Goal: Information Seeking & Learning: Check status

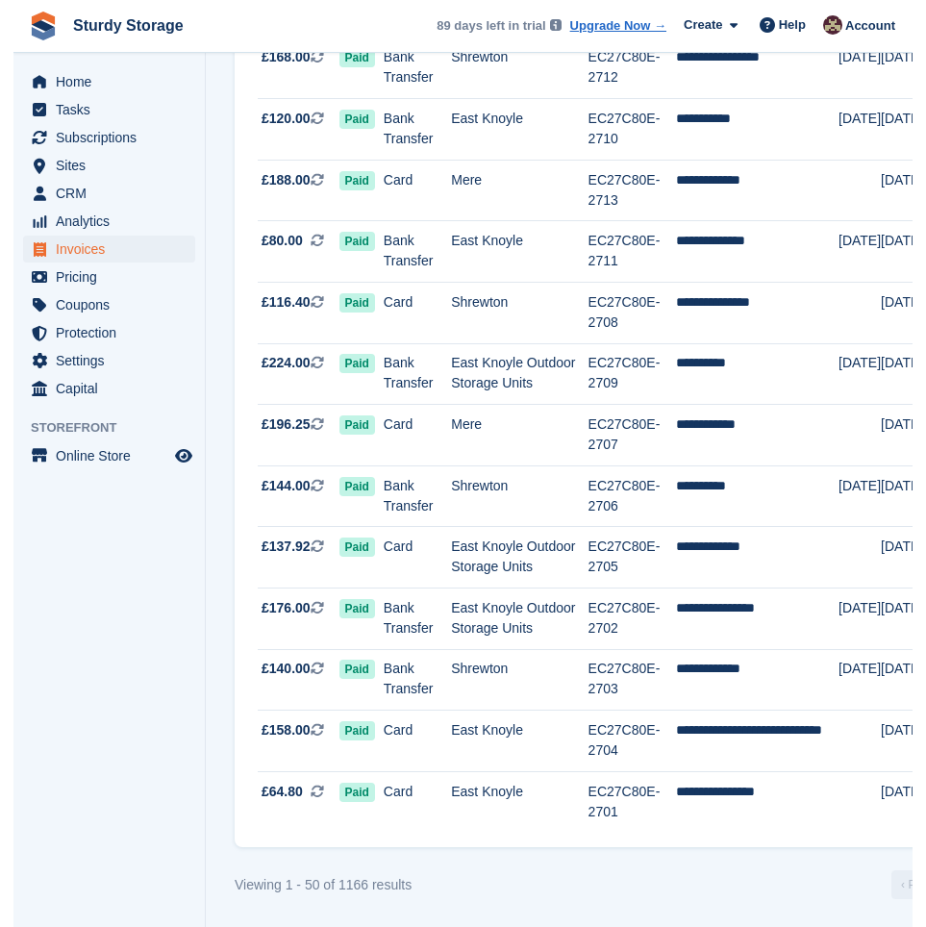
scroll to position [2565, 0]
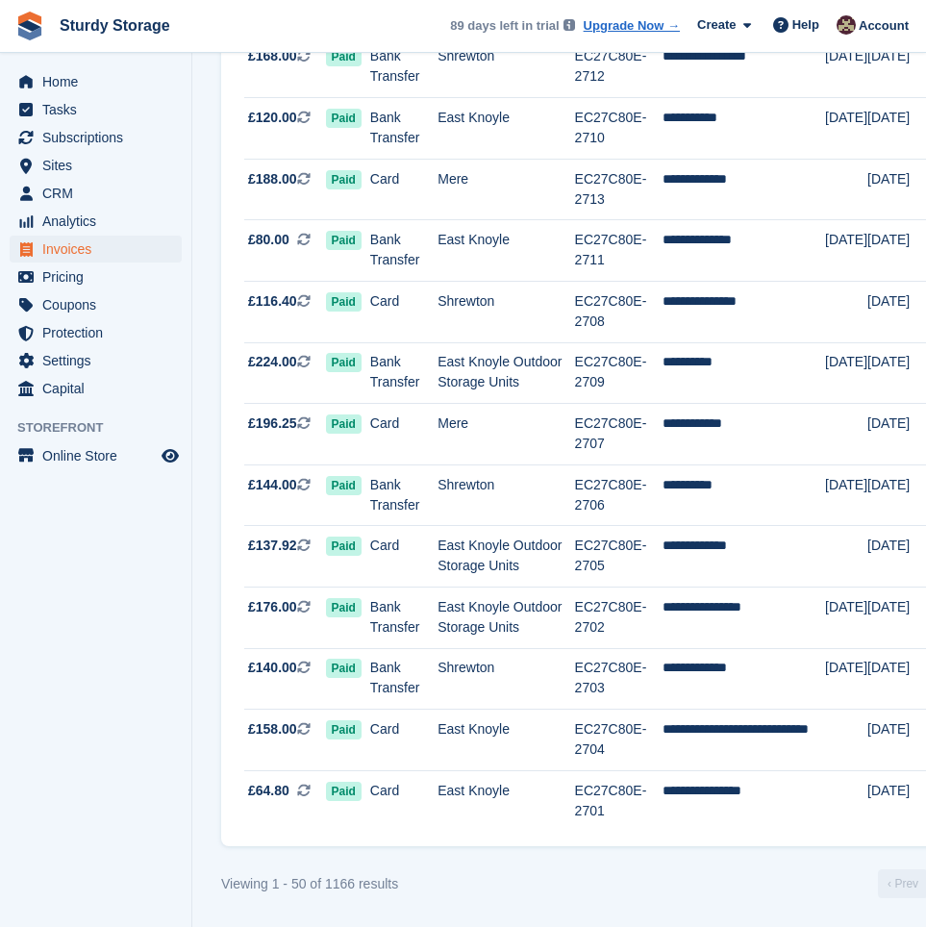
click at [639, 876] on div "Viewing 1 - 50 of 1166 results ‹ Prev Next ›" at bounding box center [603, 883] width 764 height 29
click at [559, 869] on div "Viewing 1 - 50 of 1166 results ‹ Prev Next ›" at bounding box center [603, 883] width 764 height 29
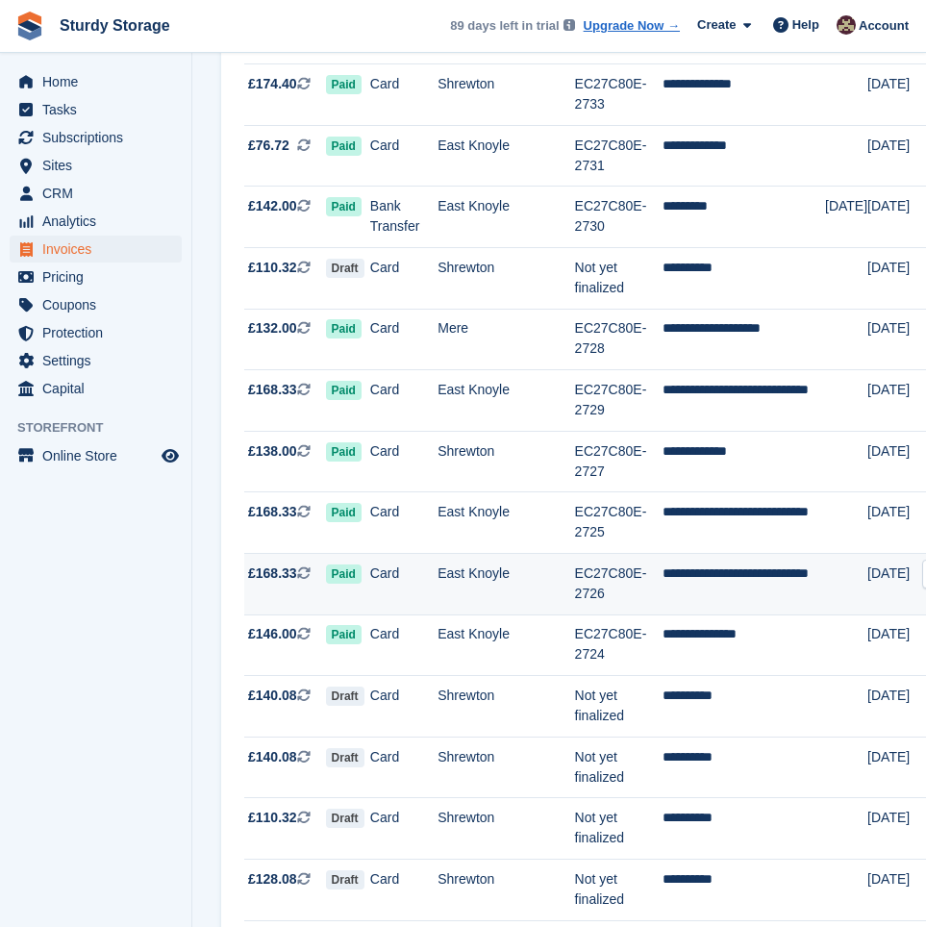
scroll to position [0, 0]
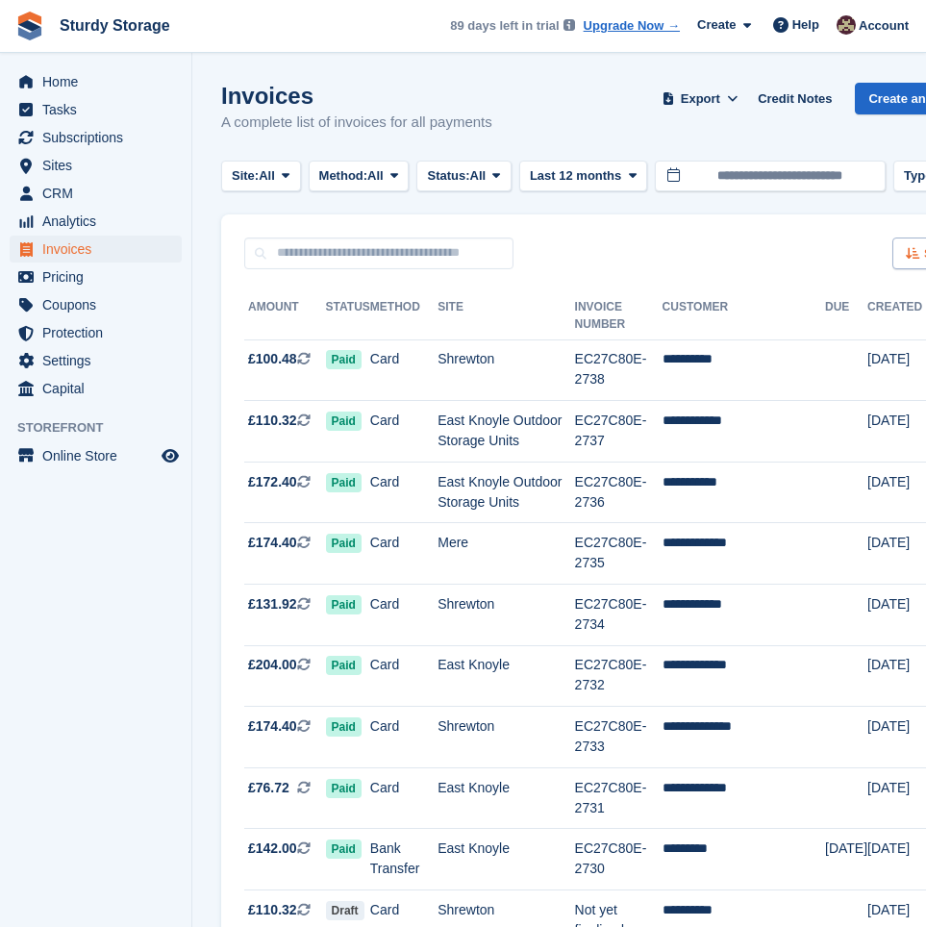
click at [898, 254] on icon at bounding box center [913, 253] width 14 height 12
click at [838, 378] on span "Created (oldest first)" at bounding box center [872, 381] width 132 height 15
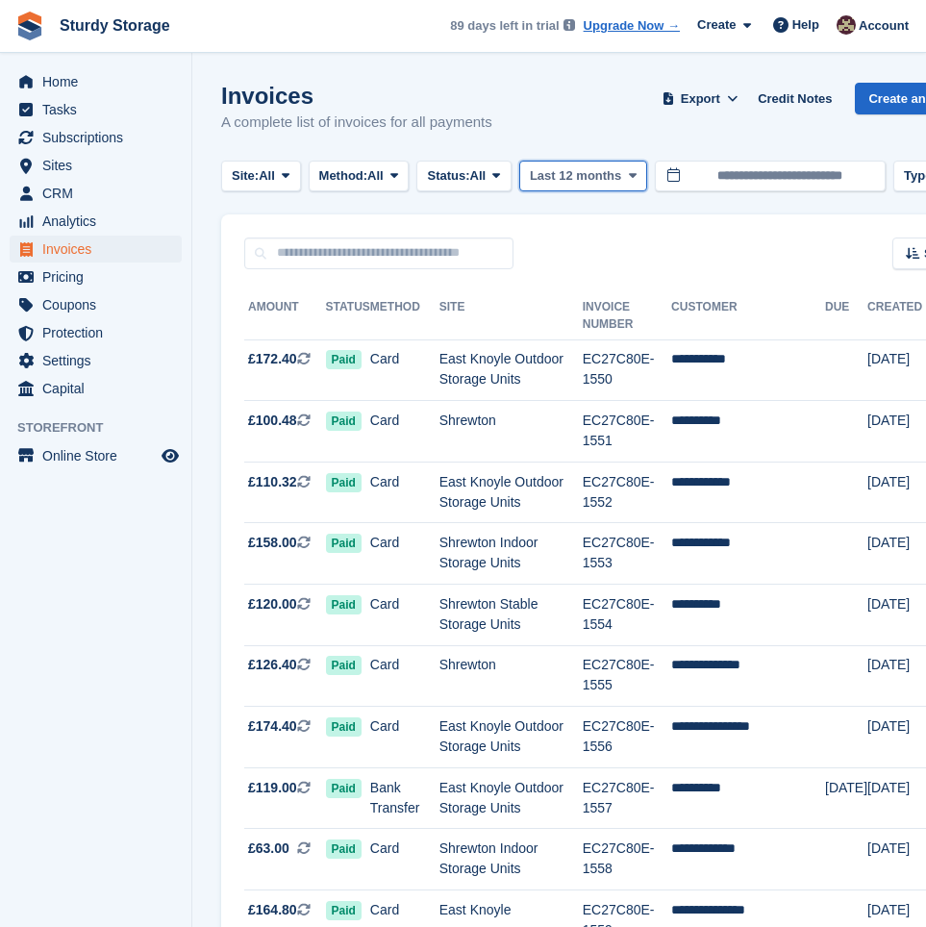
click at [599, 175] on span "Last 12 months" at bounding box center [575, 175] width 91 height 19
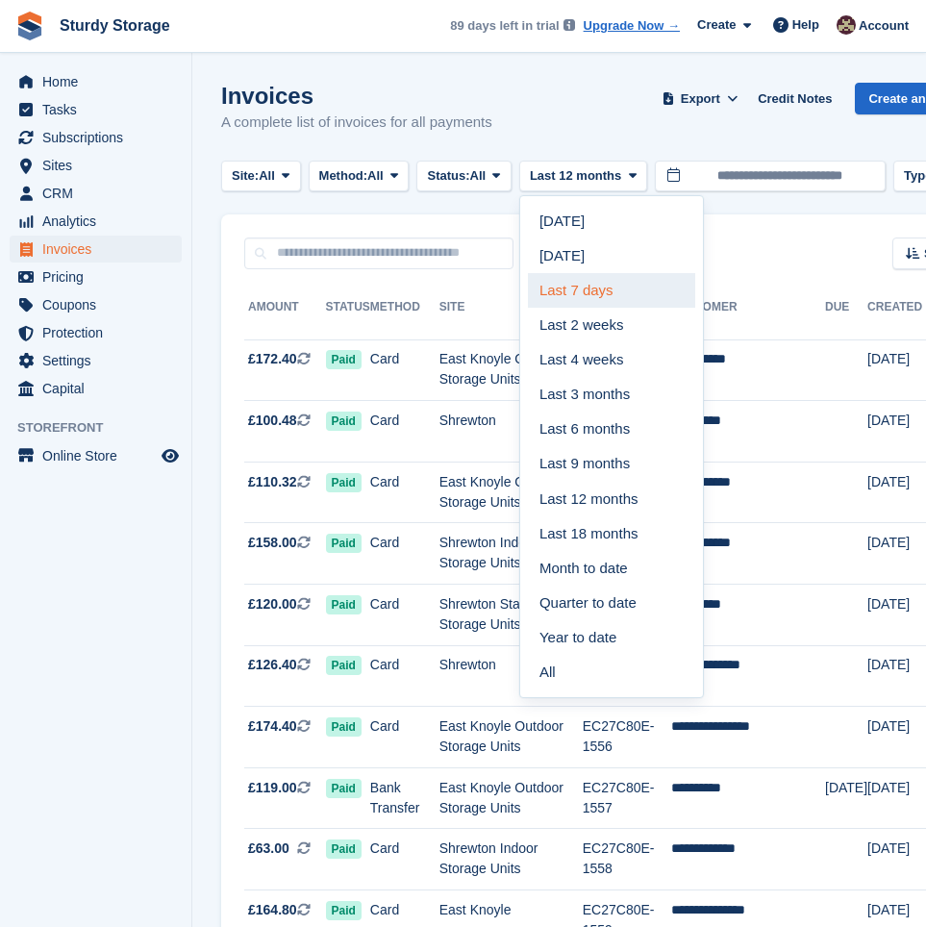
click at [610, 280] on link "Last 7 days" at bounding box center [611, 290] width 167 height 35
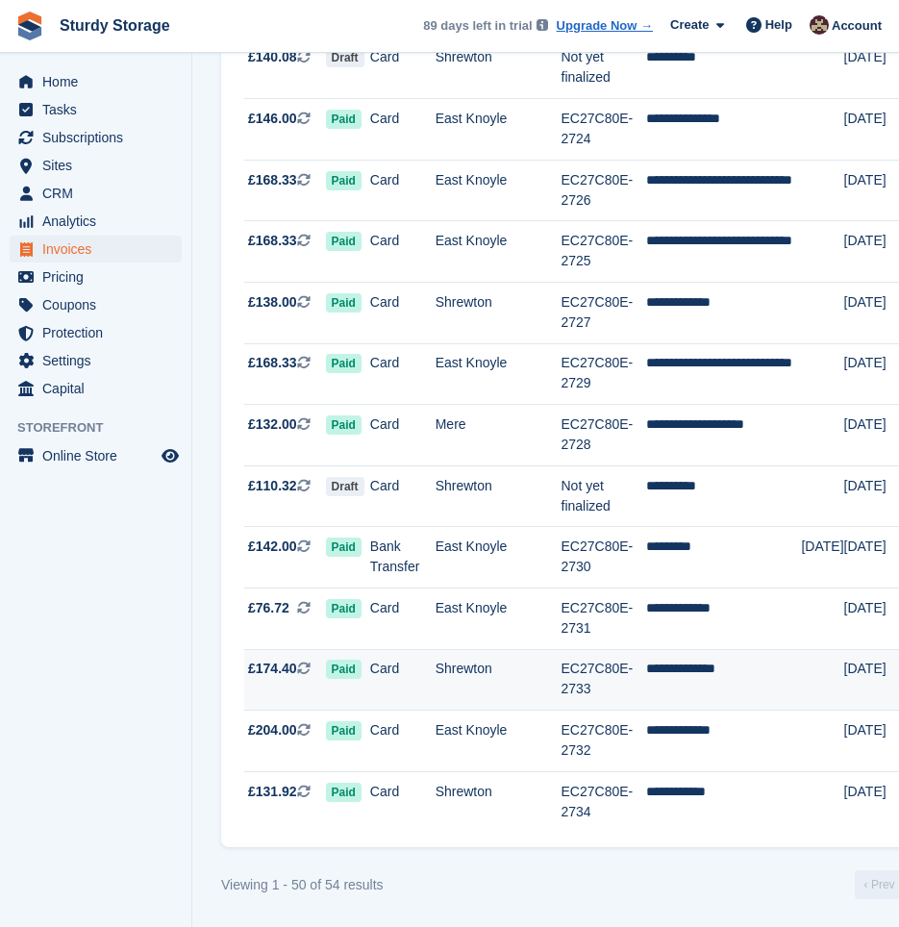
scroll to position [2565, 0]
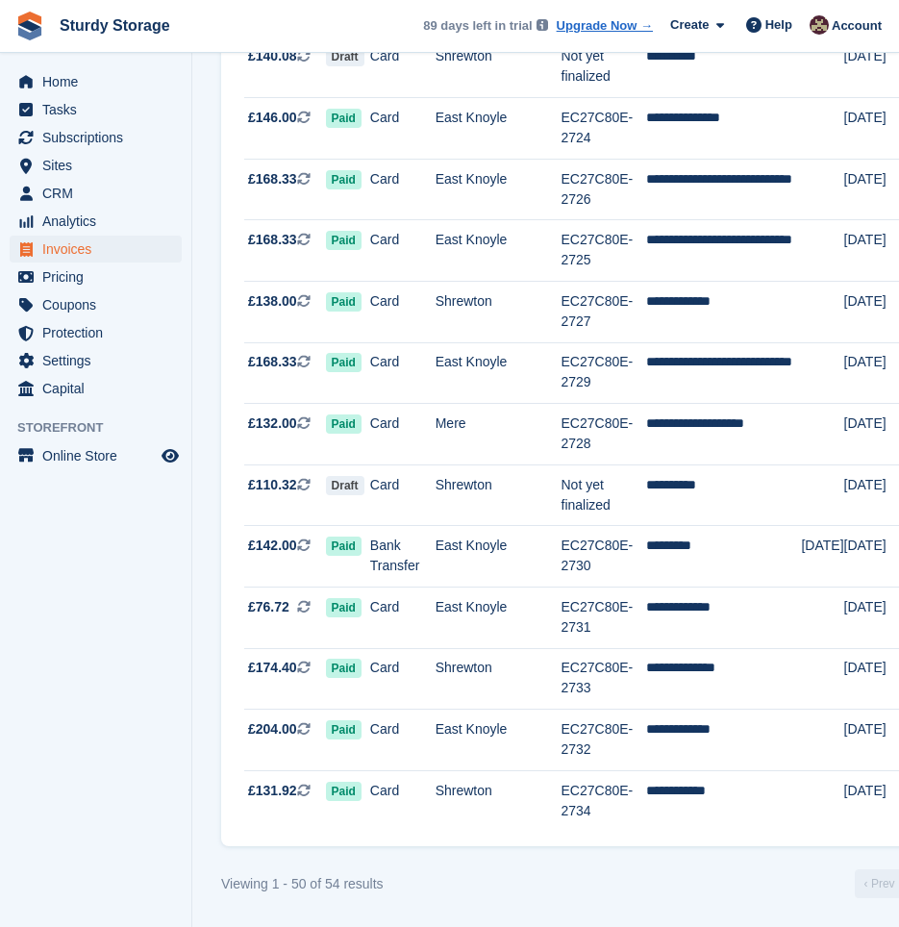
click at [487, 886] on div "Viewing 1 - 50 of 54 results ‹ Prev Next ›" at bounding box center [591, 883] width 741 height 29
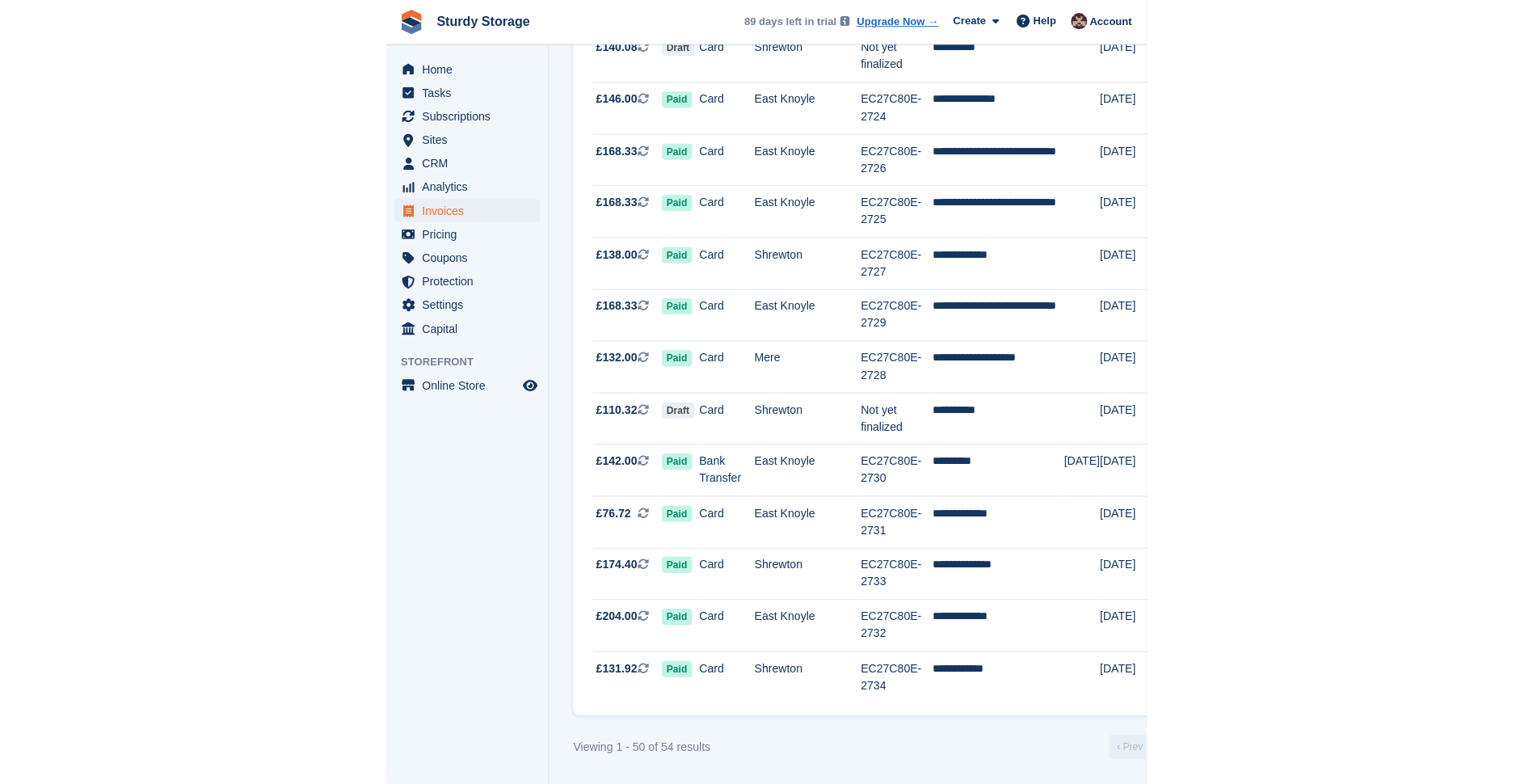
scroll to position [1287, 0]
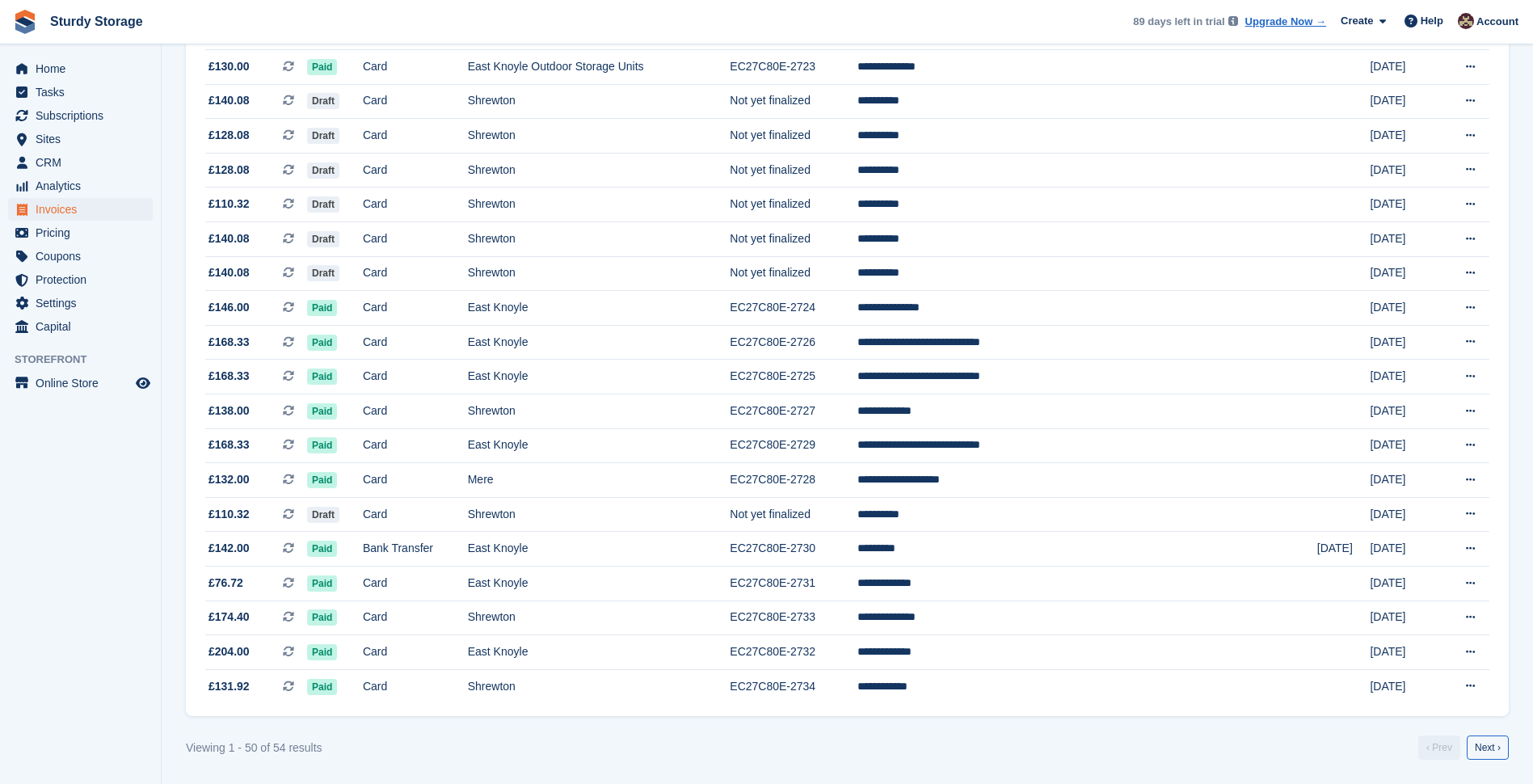
click at [755, 739] on link "Next ›" at bounding box center [1488, 747] width 42 height 24
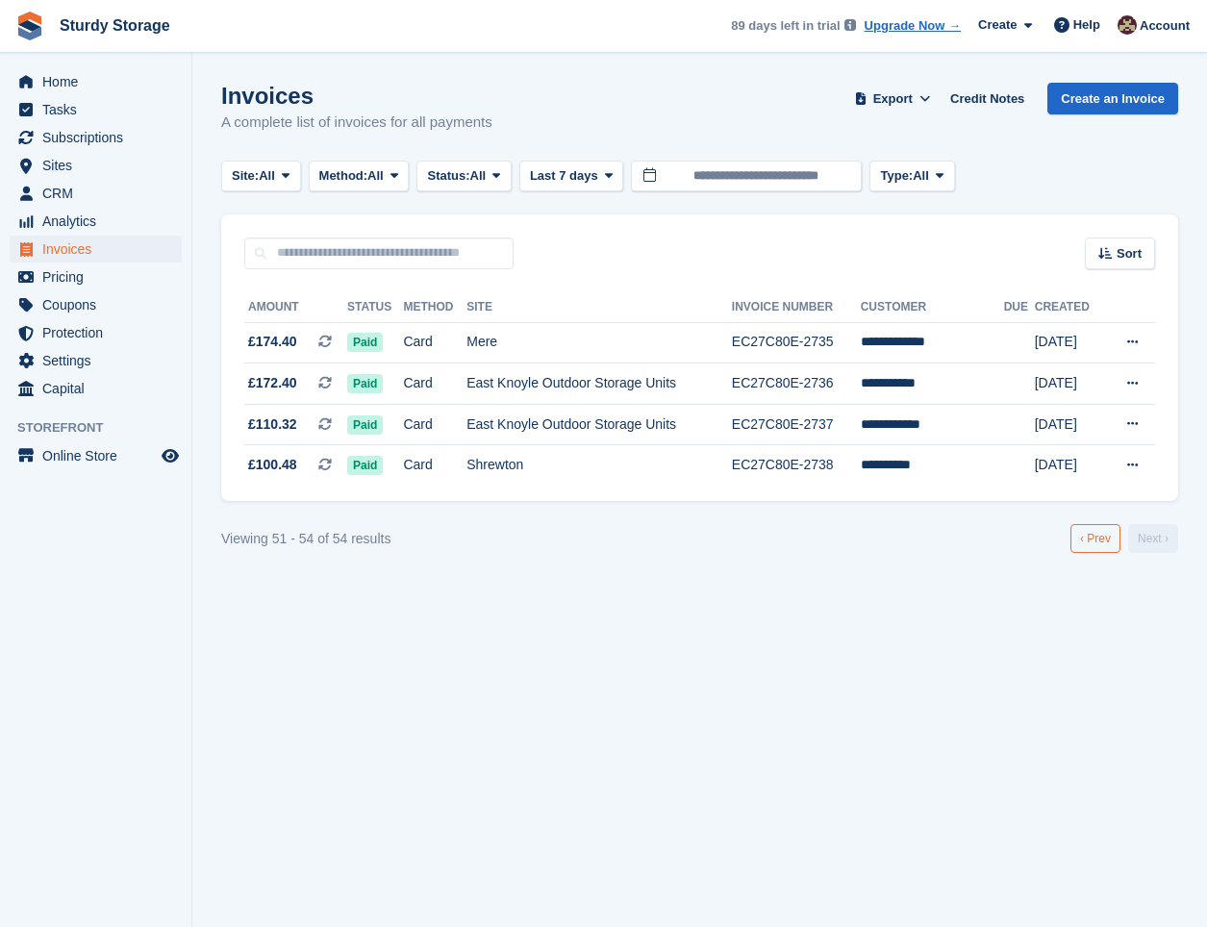
click at [898, 537] on link "‹ Prev" at bounding box center [1095, 538] width 50 height 29
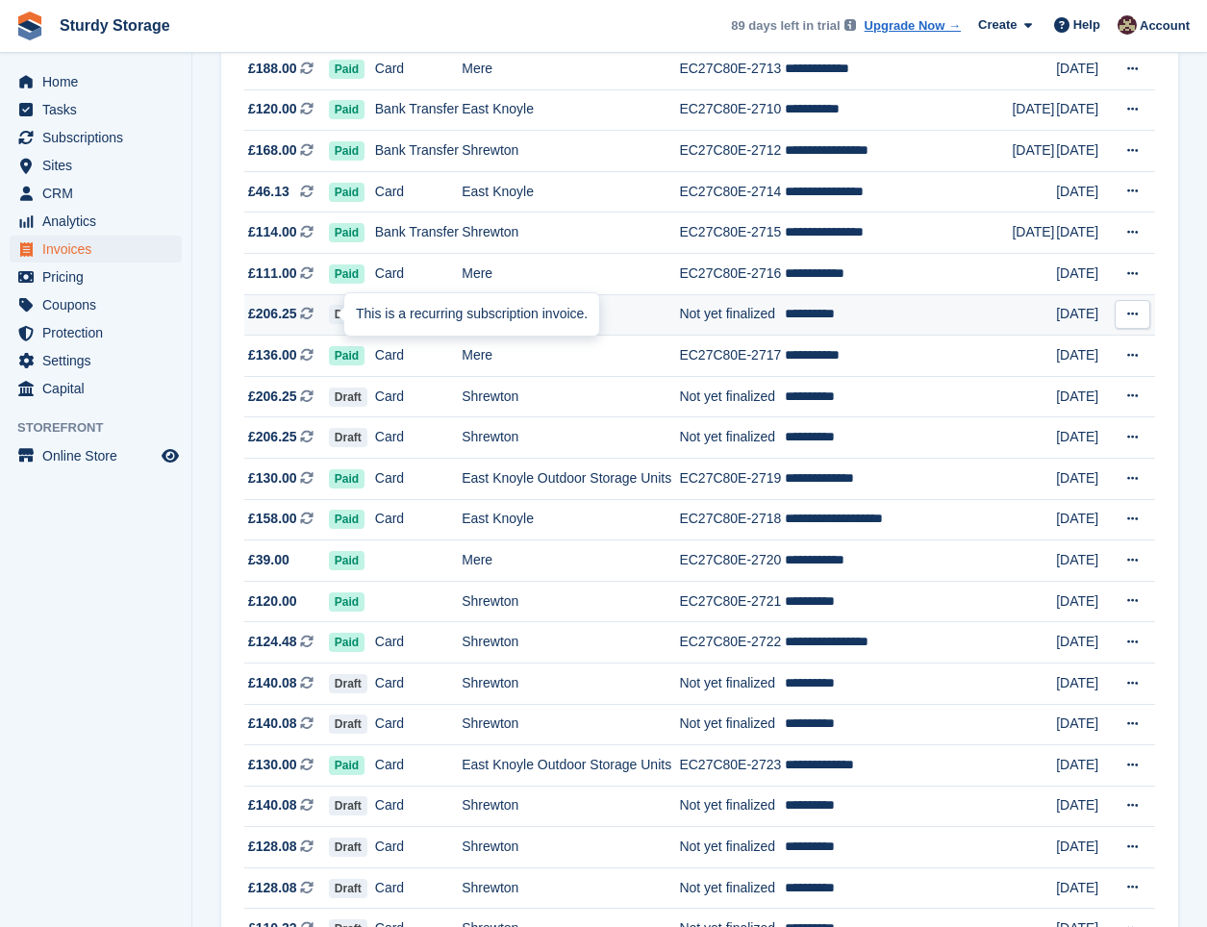
scroll to position [961, 0]
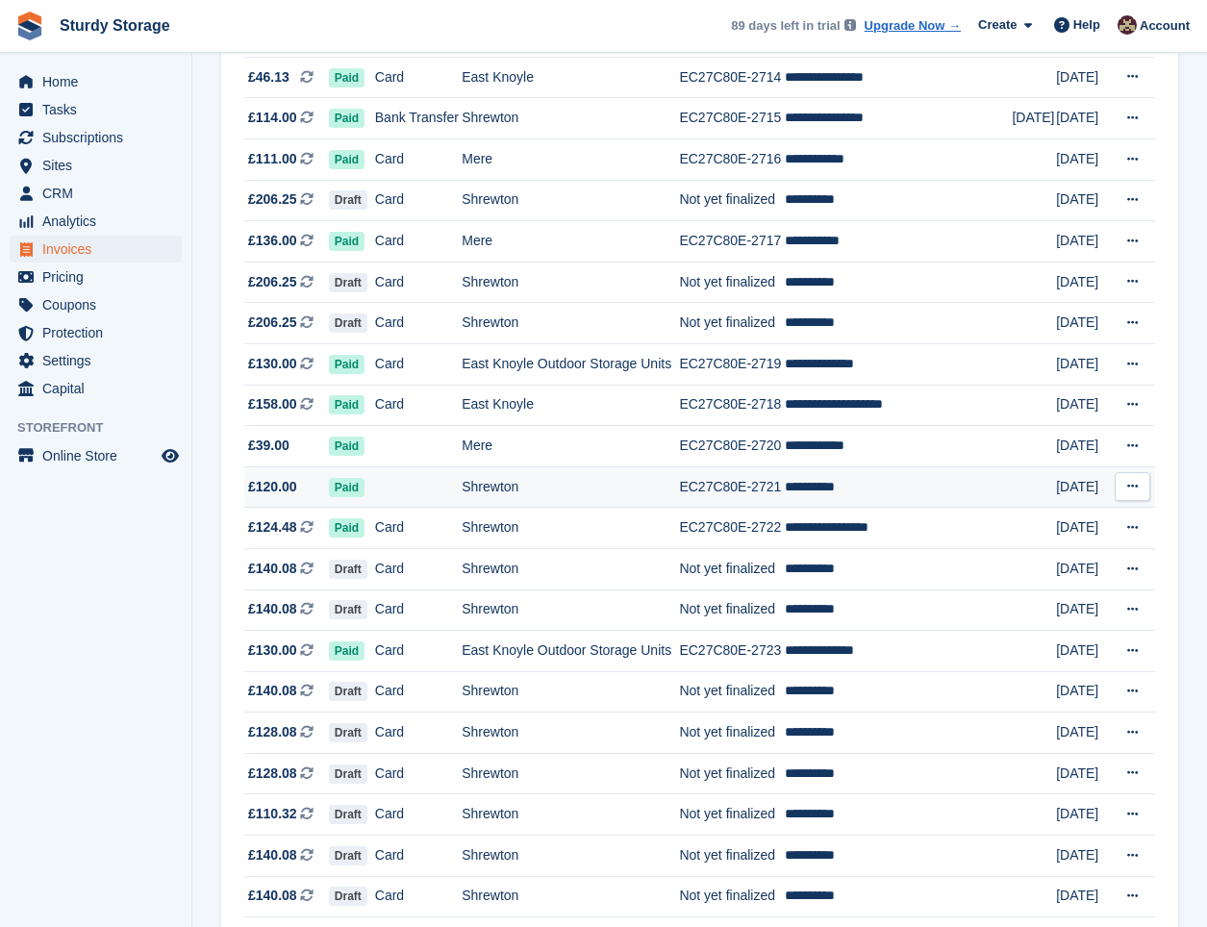
click at [291, 486] on span "£120.00" at bounding box center [272, 487] width 49 height 20
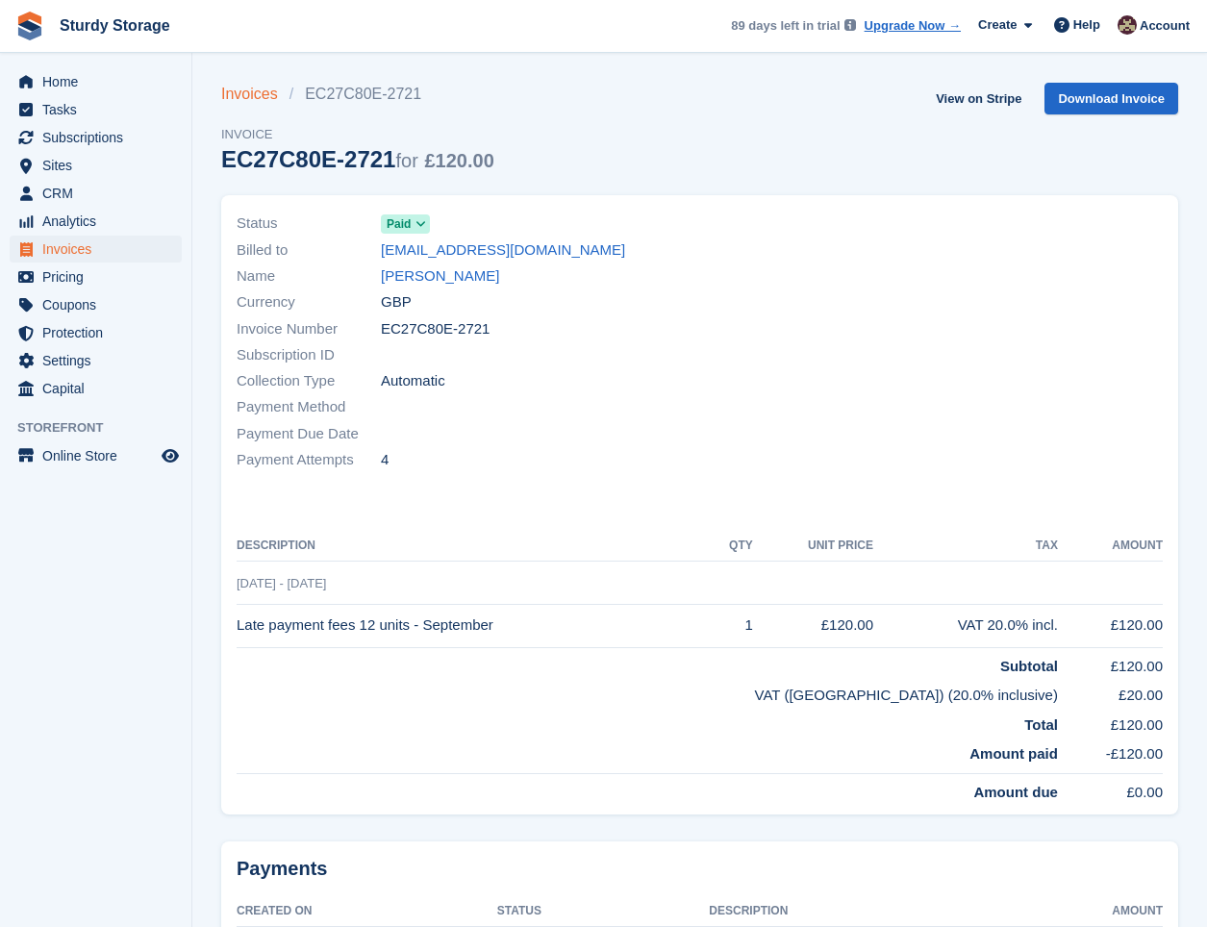
click at [241, 87] on link "Invoices" at bounding box center [255, 94] width 68 height 23
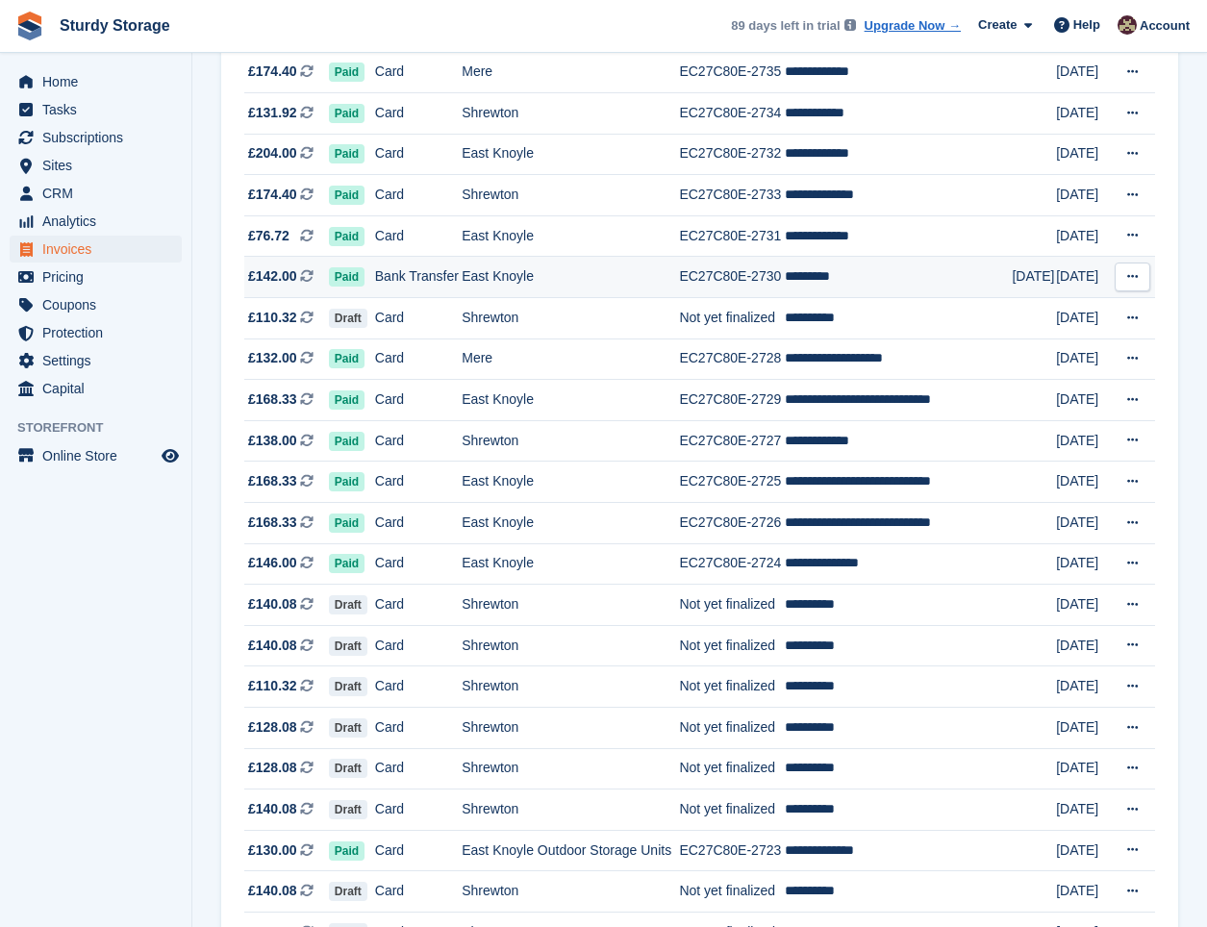
scroll to position [481, 0]
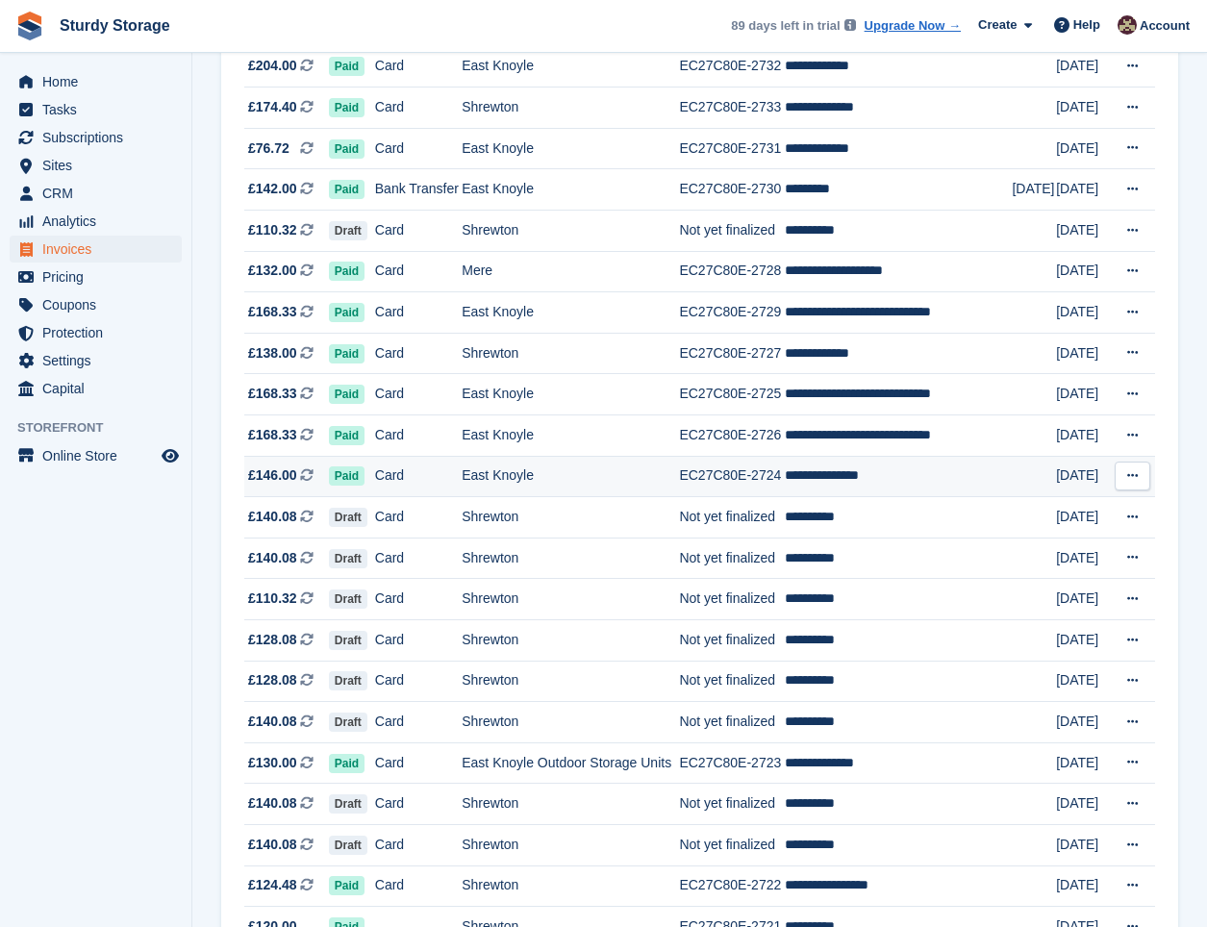
drag, startPoint x: 337, startPoint y: 476, endPoint x: 244, endPoint y: 475, distance: 93.3
click at [337, 476] on span "Paid" at bounding box center [347, 475] width 36 height 19
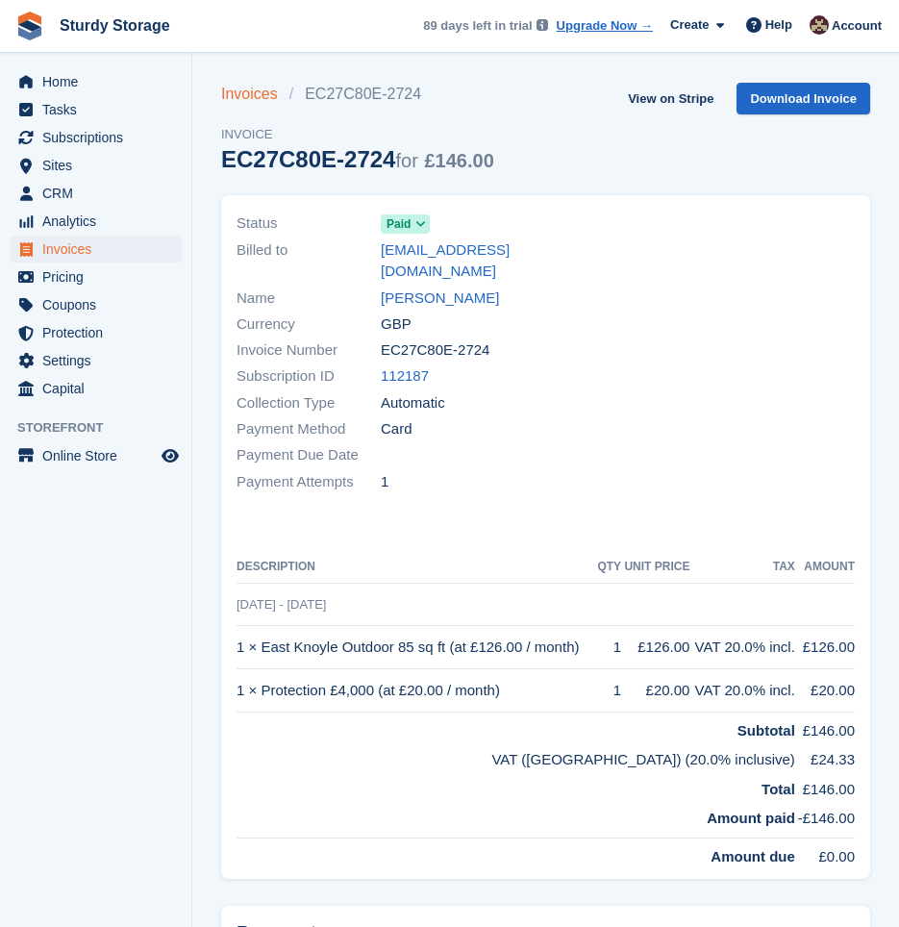
click at [233, 91] on link "Invoices" at bounding box center [255, 94] width 68 height 23
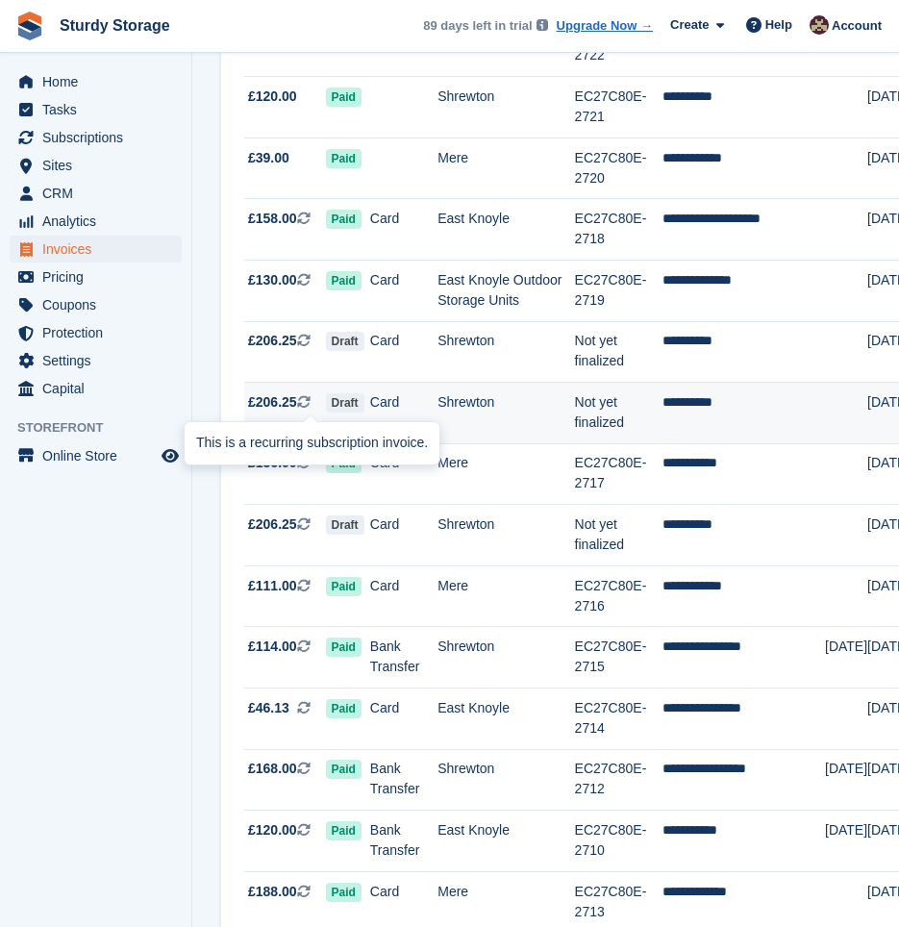
scroll to position [1923, 0]
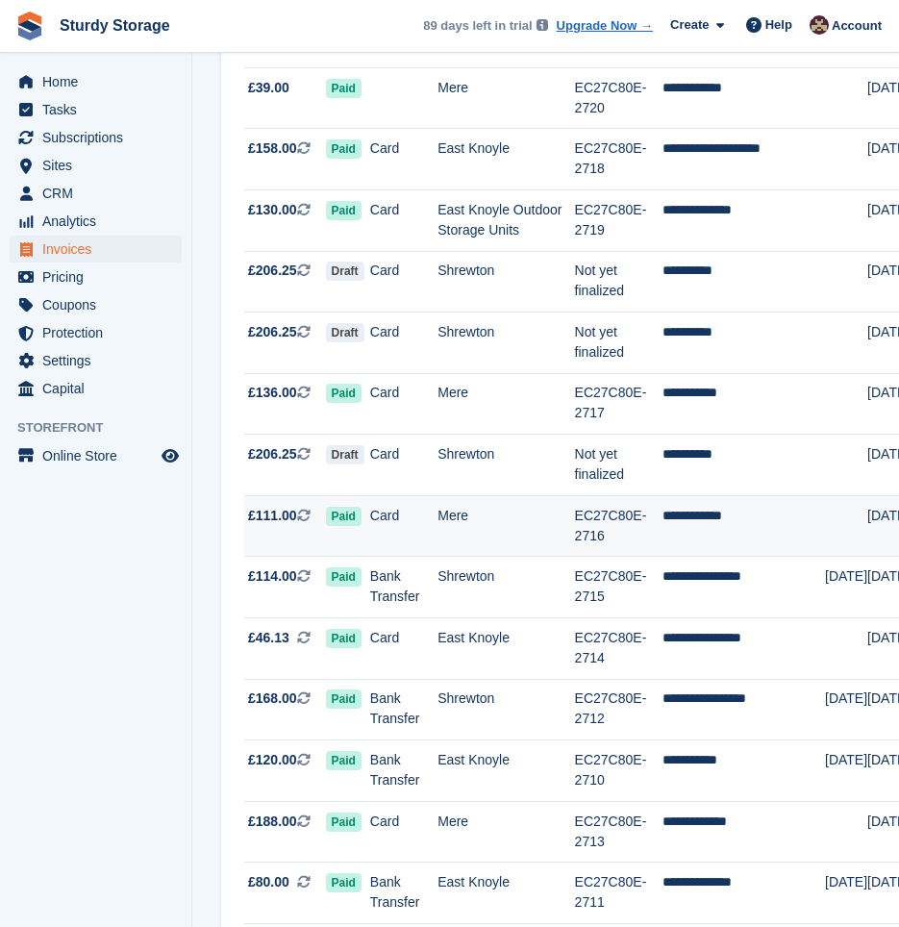
click at [272, 512] on span "£111.00" at bounding box center [272, 516] width 49 height 20
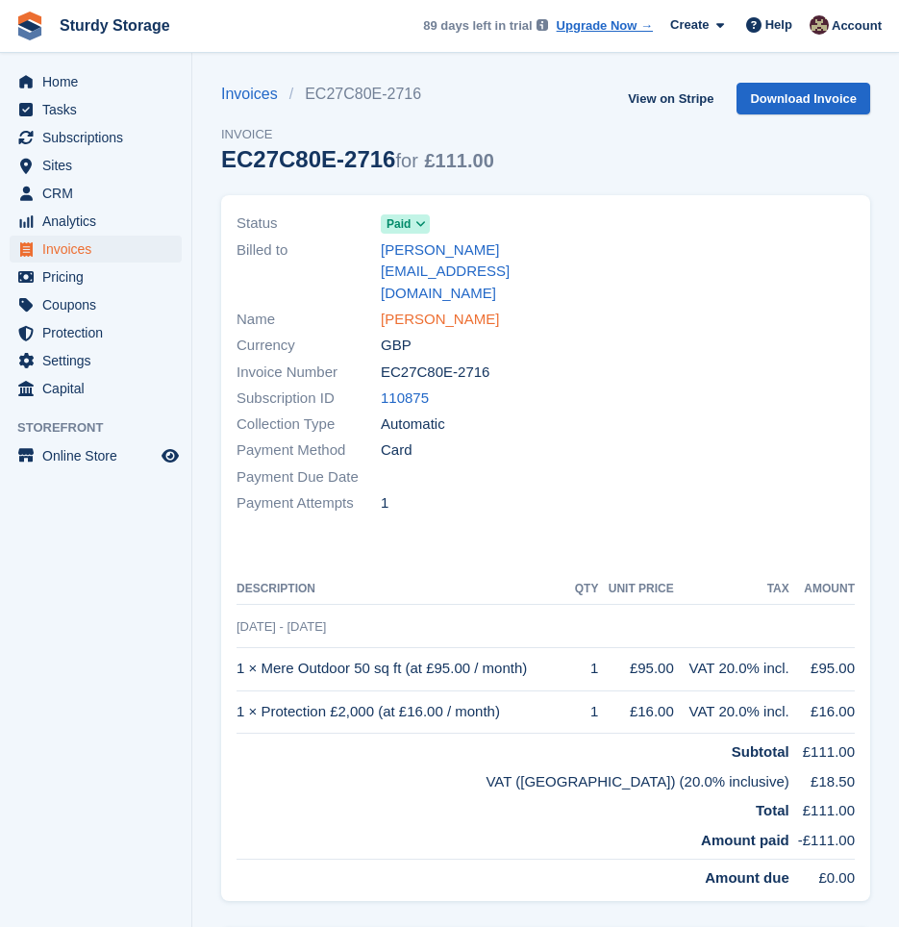
click at [413, 309] on link "Mike Bingham" at bounding box center [440, 320] width 118 height 22
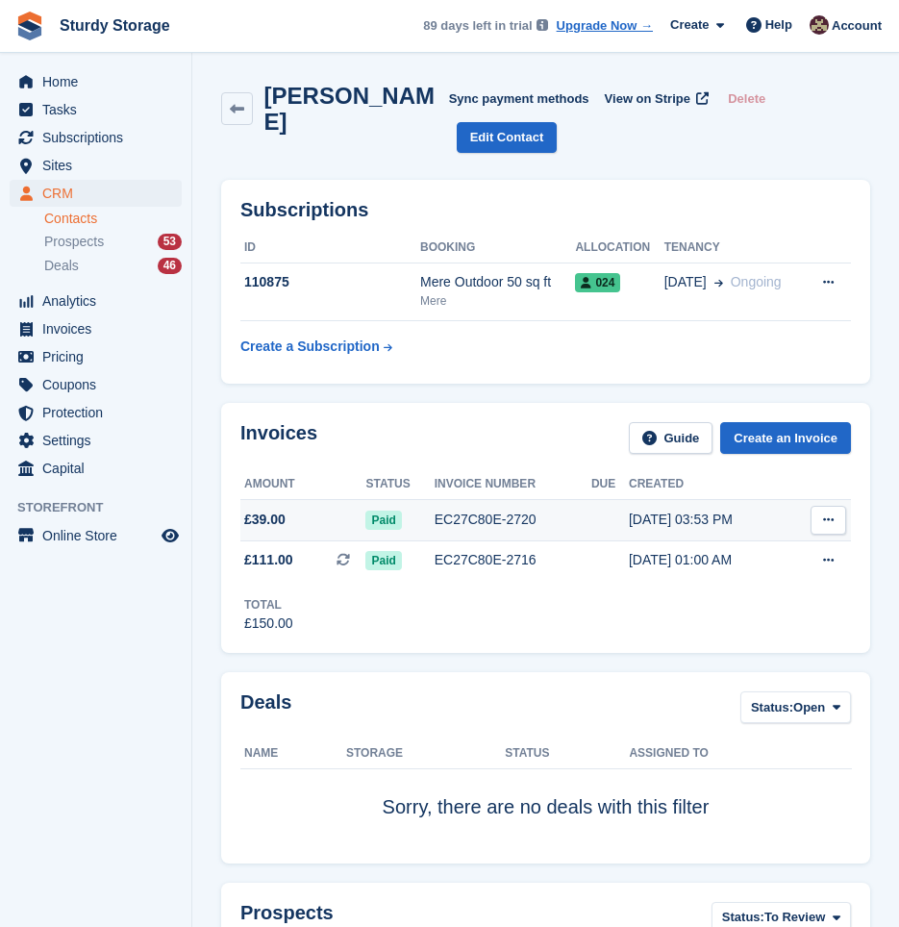
click at [387, 510] on span "Paid" at bounding box center [383, 519] width 36 height 19
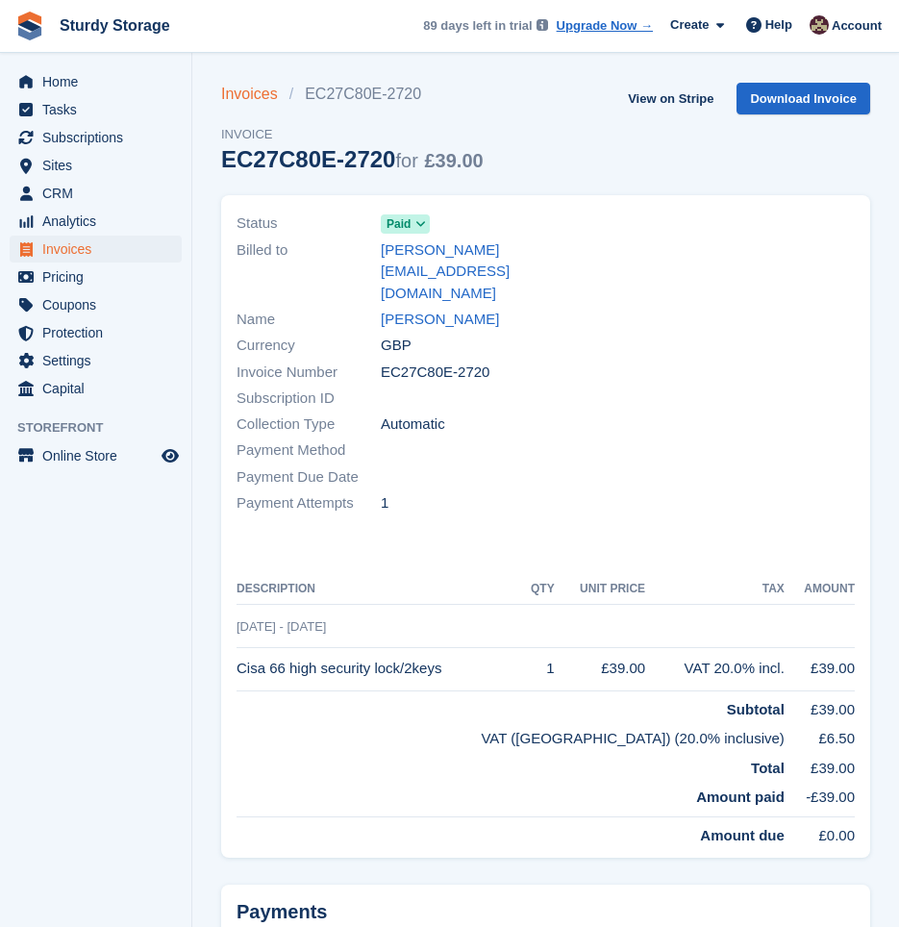
click at [242, 88] on link "Invoices" at bounding box center [255, 94] width 68 height 23
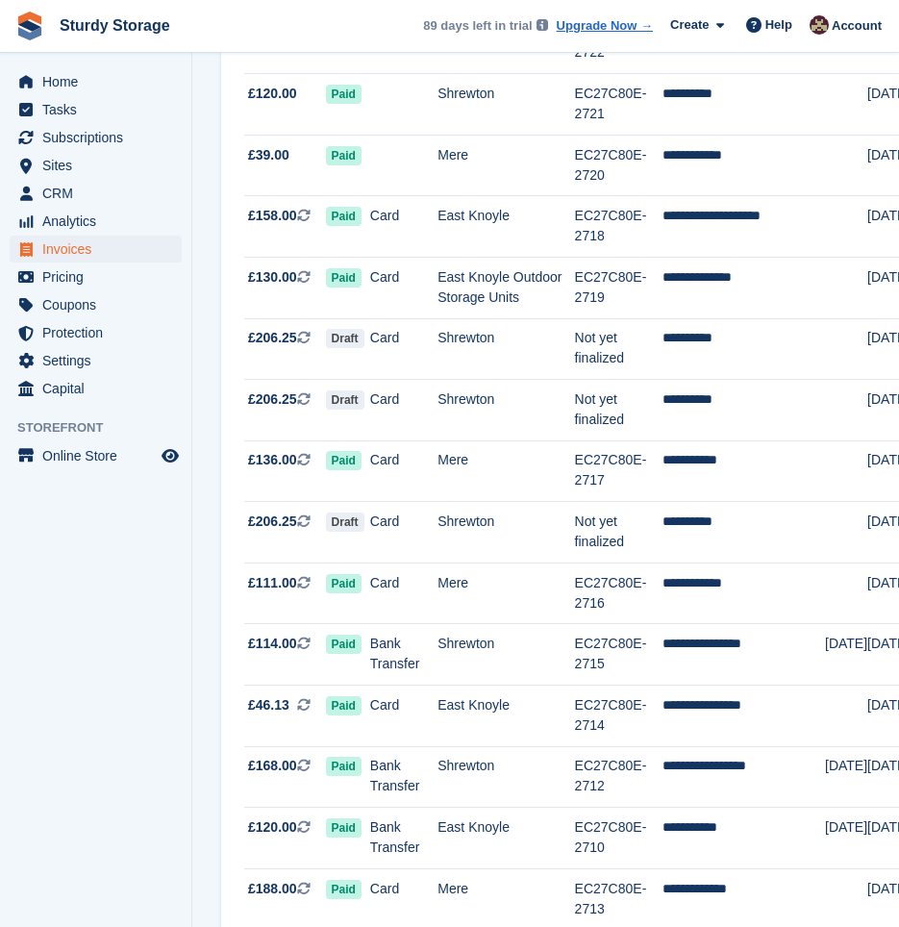
scroll to position [1923, 0]
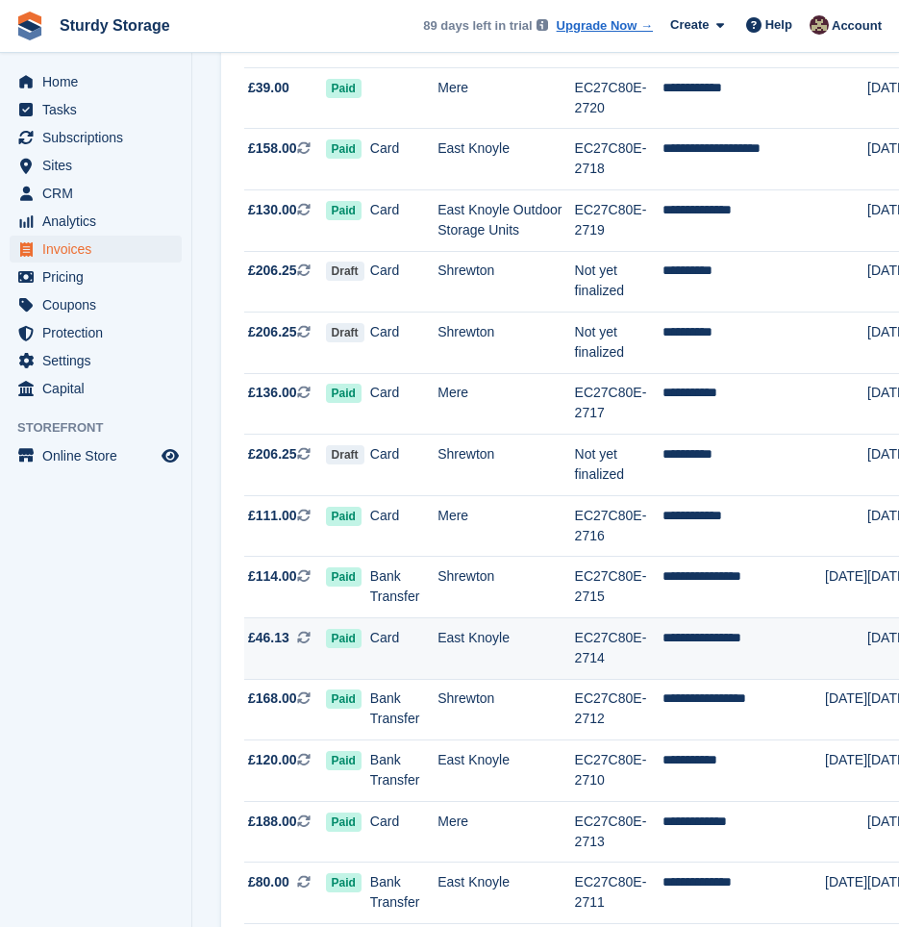
click at [266, 637] on span "£46.13" at bounding box center [268, 638] width 41 height 20
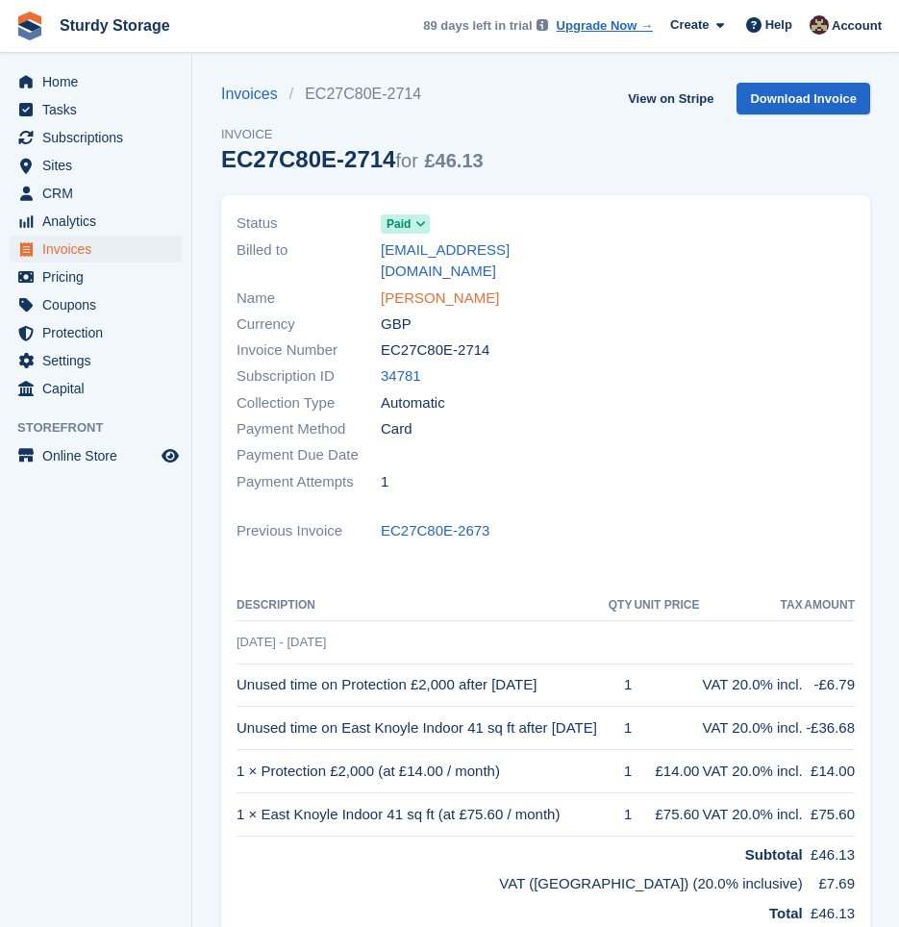
click at [432, 287] on link "[PERSON_NAME]" at bounding box center [440, 298] width 118 height 22
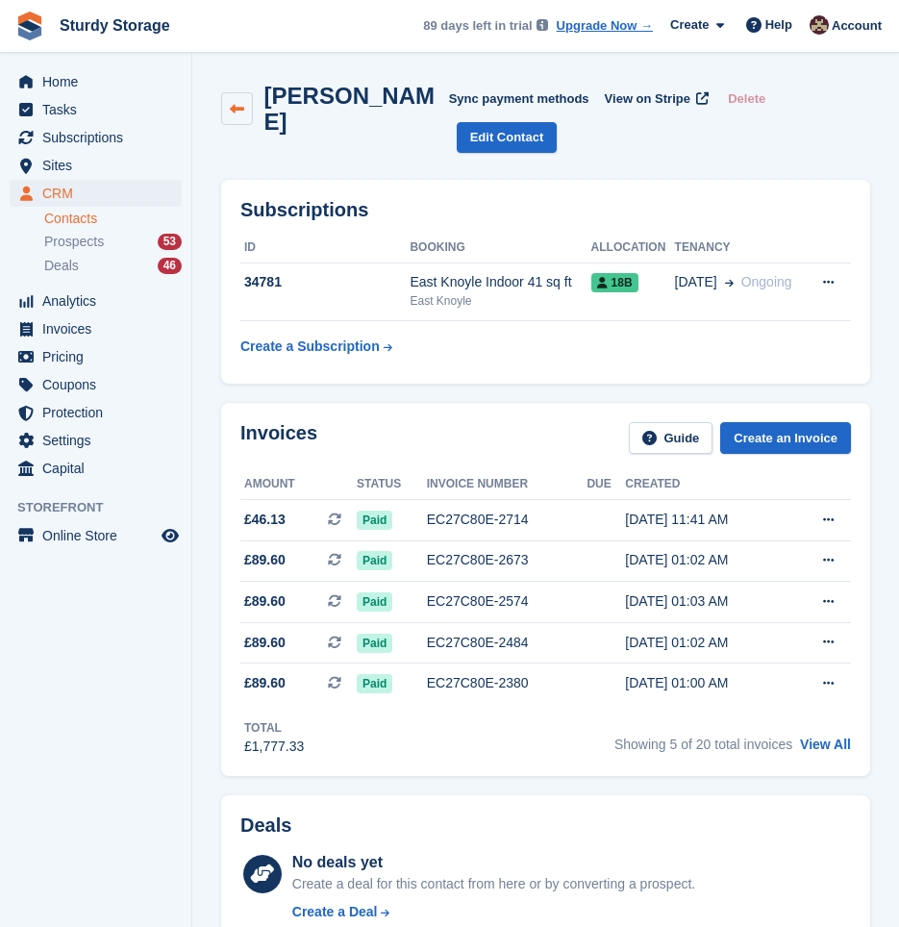
click at [238, 102] on icon at bounding box center [237, 109] width 14 height 14
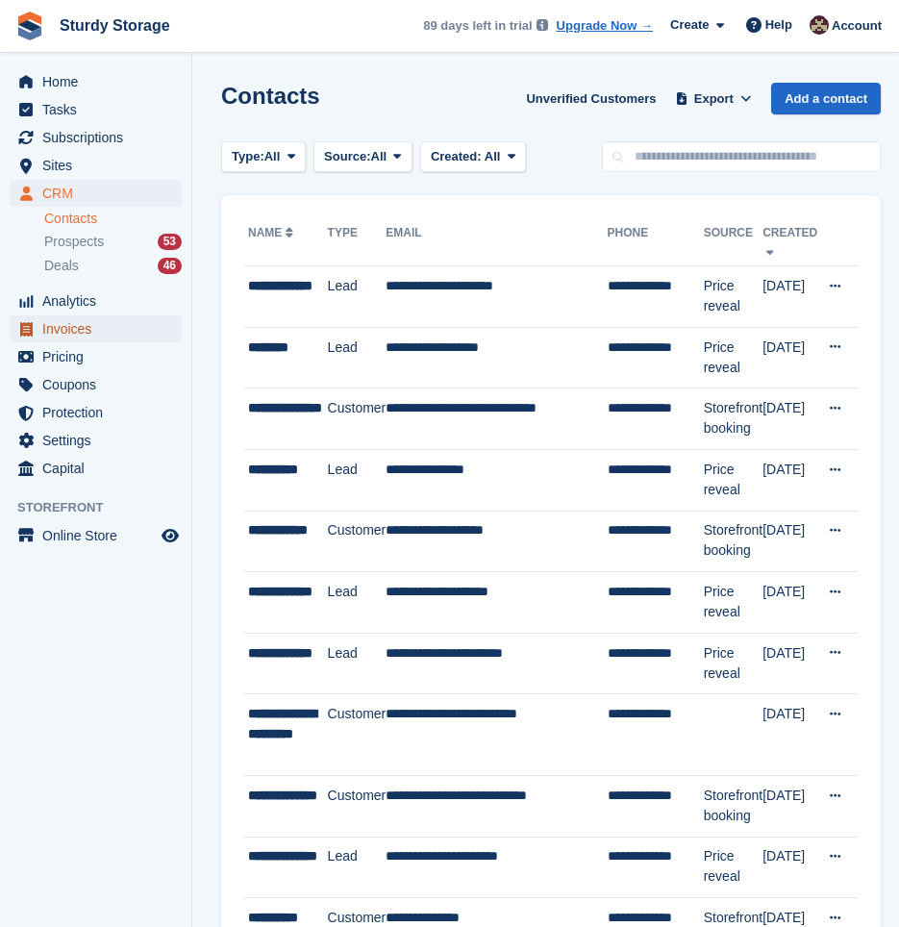
click at [73, 320] on span "Invoices" at bounding box center [99, 328] width 115 height 27
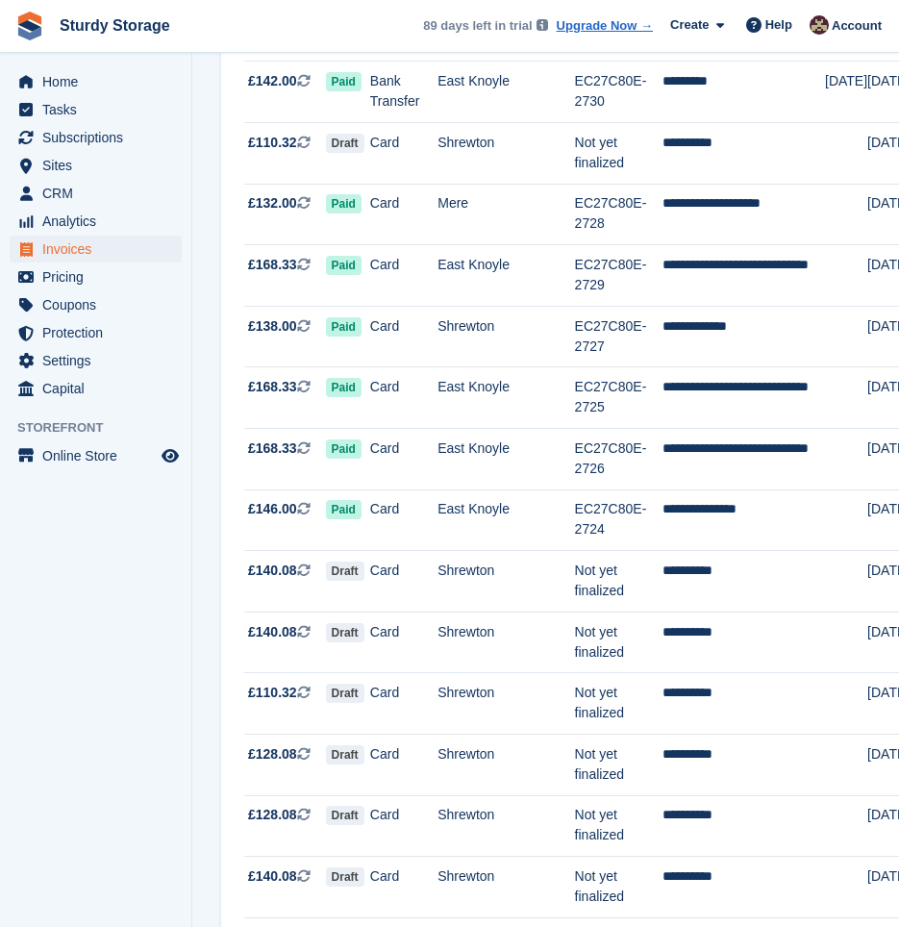
scroll to position [801, 0]
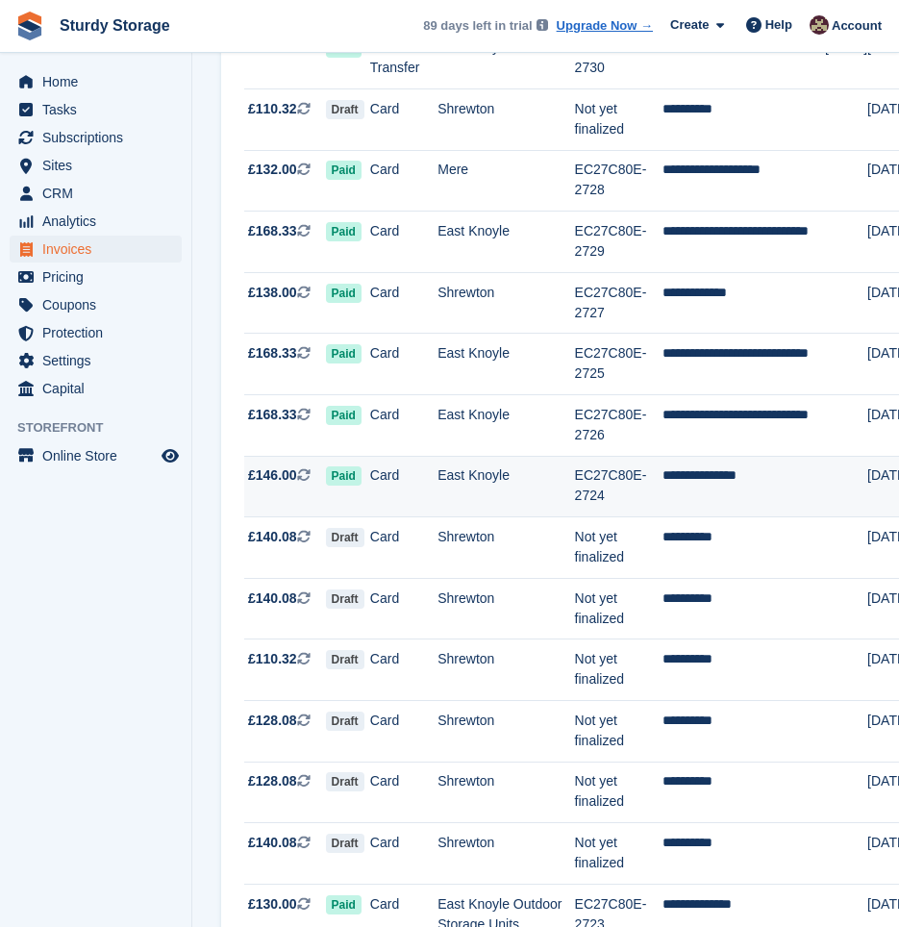
click at [277, 473] on span "£146.00" at bounding box center [272, 475] width 49 height 20
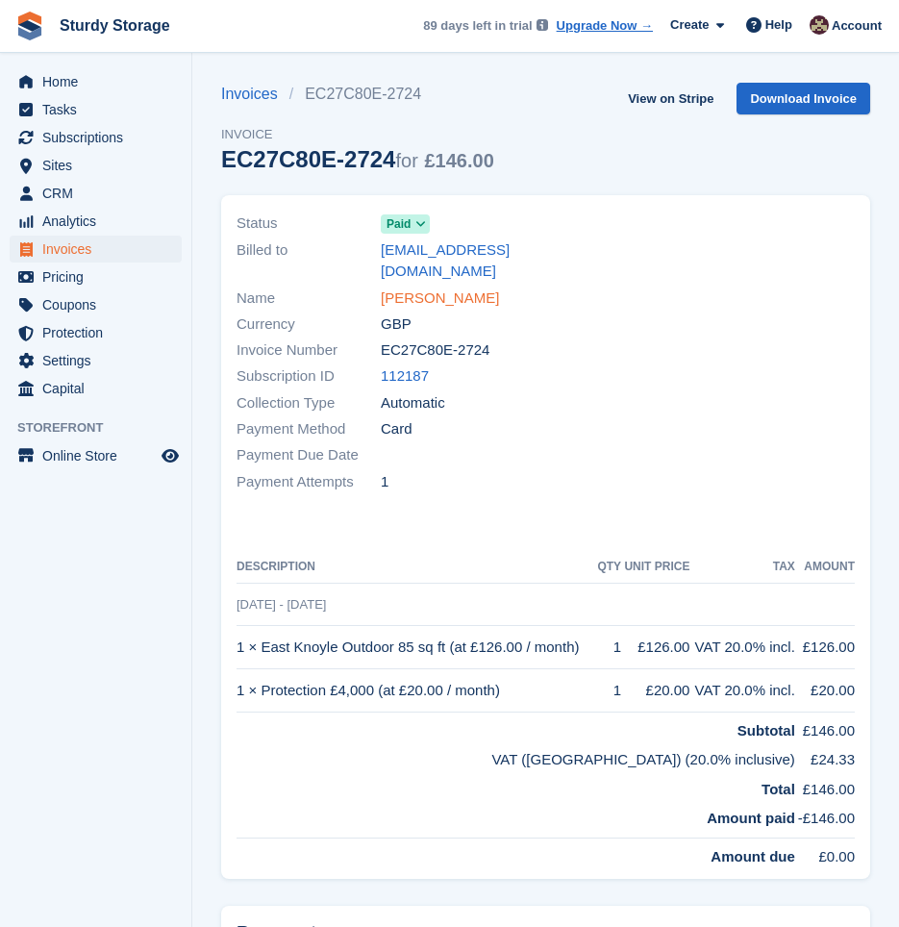
click at [450, 287] on link "Richard Cumming" at bounding box center [440, 298] width 118 height 22
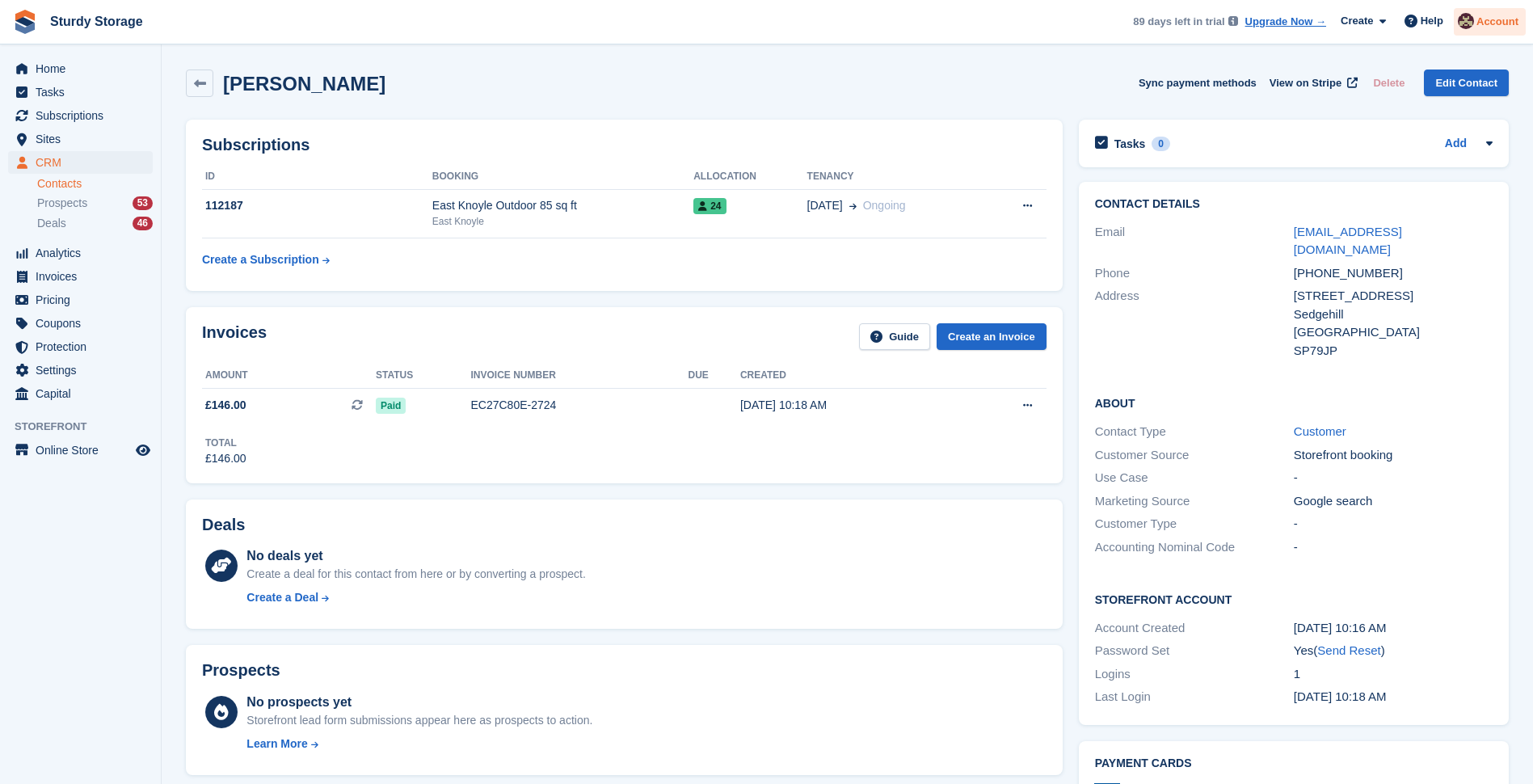
click at [755, 24] on span "Account" at bounding box center [1497, 21] width 42 height 16
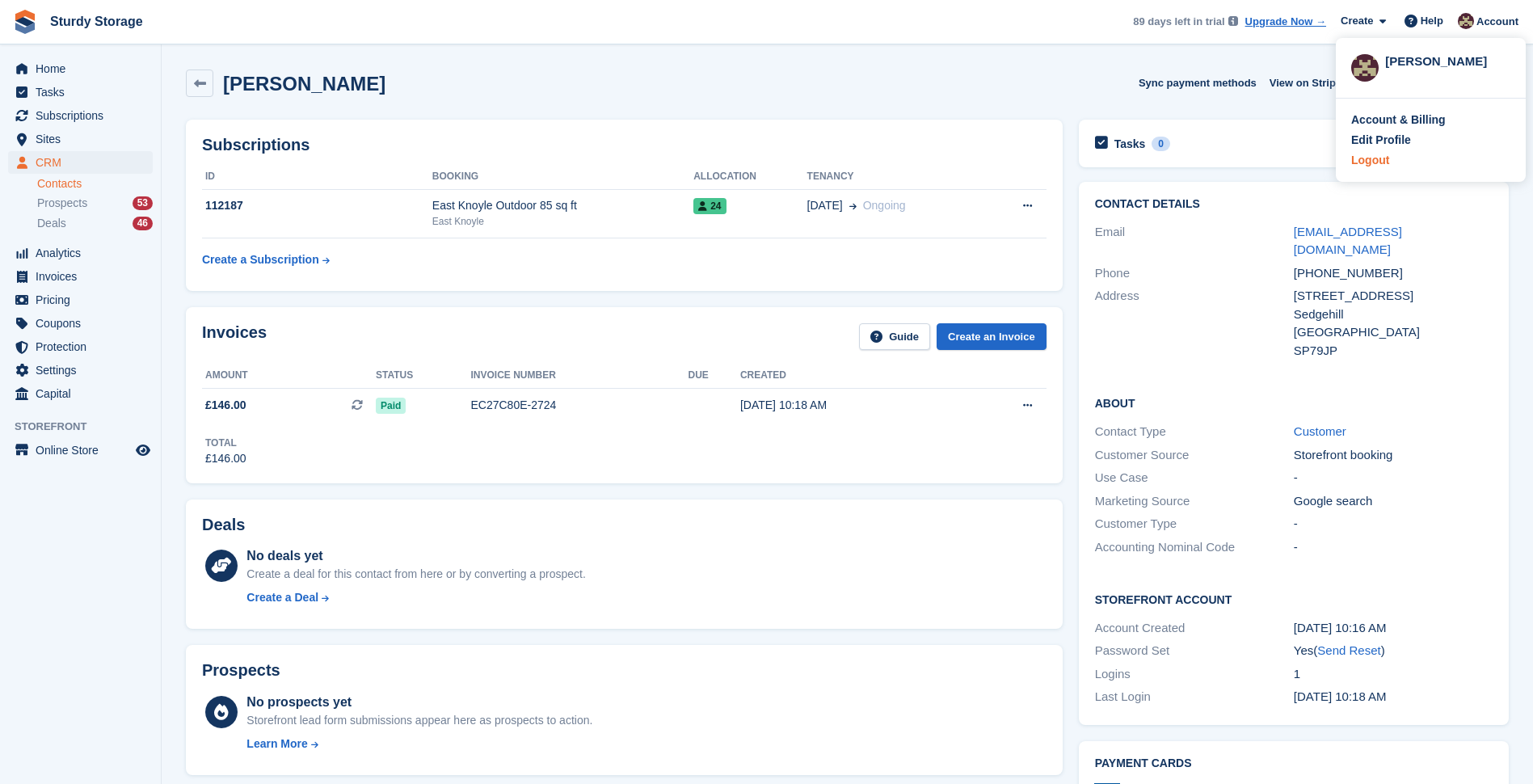
click at [755, 162] on div "Logout" at bounding box center [1369, 160] width 38 height 17
